Goal: Information Seeking & Learning: Learn about a topic

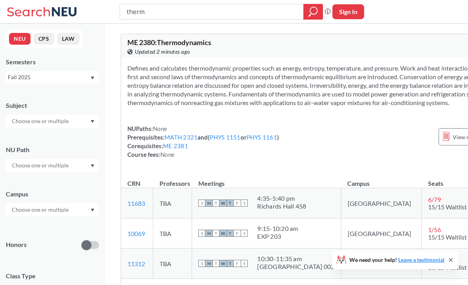
type input "ther"
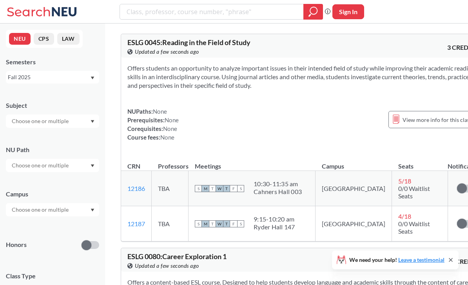
drag, startPoint x: 308, startPoint y: 71, endPoint x: 434, endPoint y: 71, distance: 125.7
click at [434, 71] on section "Offers students an opportunity to analyze important issues in their intended fi…" at bounding box center [302, 77] width 350 height 26
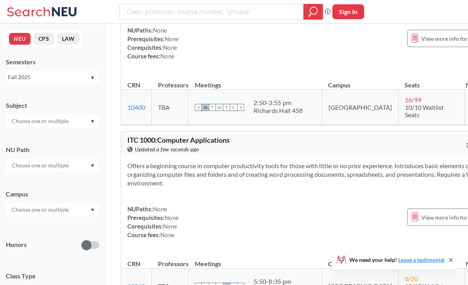
scroll to position [2490, 0]
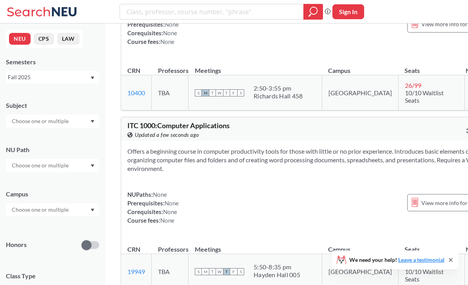
click at [190, 20] on div "Phrase search guarantees the exact search appears in the results. Ex. If you wa…" at bounding box center [234, 11] width 468 height 23
click at [190, 13] on input "search" at bounding box center [212, 11] width 172 height 13
type input "parasitology"
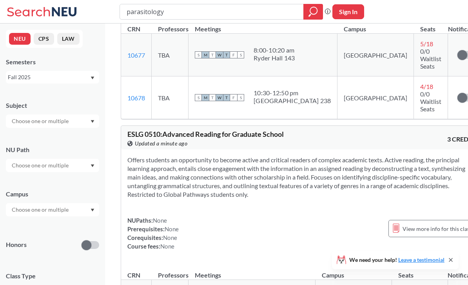
scroll to position [1422, 0]
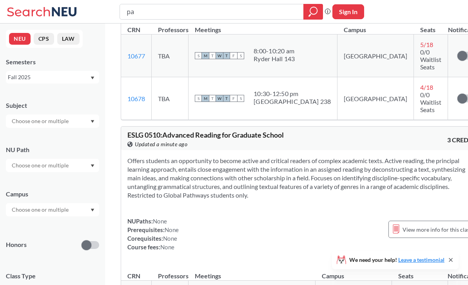
type input "p"
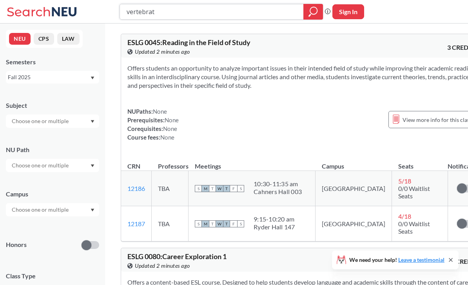
type input "vertebrate"
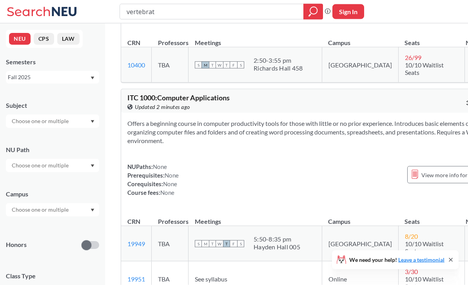
scroll to position [2518, 0]
type input "v"
type input "o"
type input "comparative vertebrate"
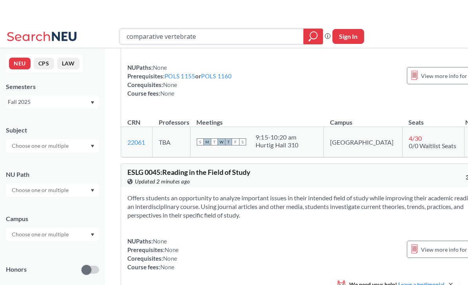
scroll to position [506, 0]
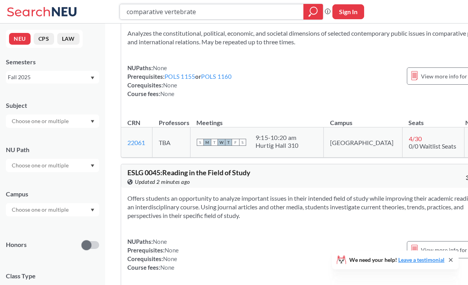
click at [212, 17] on input "comparative vertebrate" at bounding box center [212, 11] width 172 height 13
type input "c"
type input "anatomy"
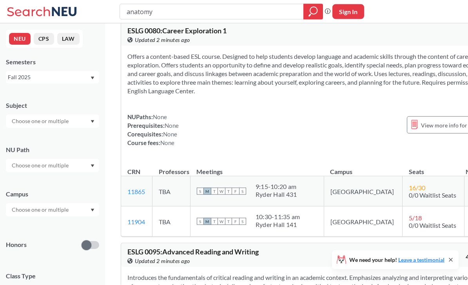
scroll to position [1673, 0]
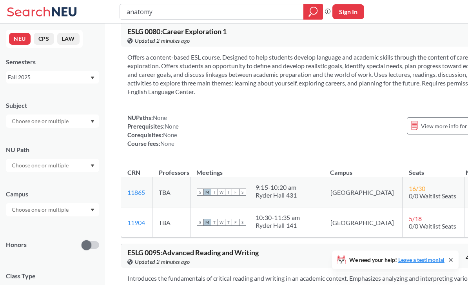
click at [69, 78] on div "Fall 2025" at bounding box center [49, 77] width 82 height 9
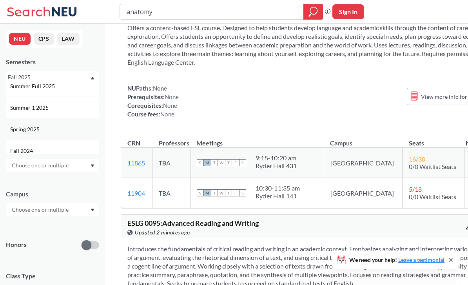
scroll to position [52, 0]
drag, startPoint x: 60, startPoint y: 125, endPoint x: 60, endPoint y: 99, distance: 25.1
click at [60, 125] on div "Spring 2025" at bounding box center [54, 128] width 89 height 9
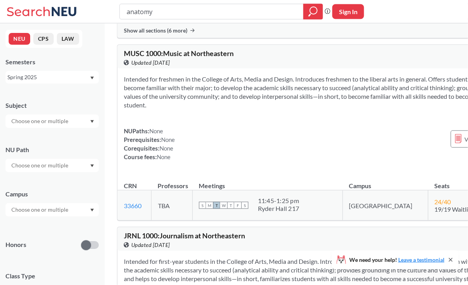
scroll to position [1697, 4]
click at [76, 81] on div "Spring 2025" at bounding box center [49, 77] width 82 height 9
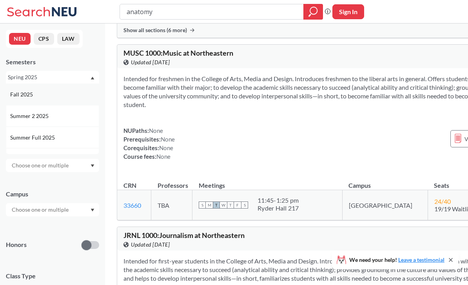
scroll to position [0, 0]
click at [54, 96] on div "Fall 2025" at bounding box center [54, 94] width 89 height 9
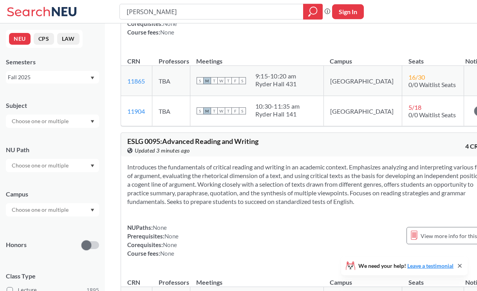
scroll to position [1784, 0]
type input "a"
type input "evolution"
